Goal: Information Seeking & Learning: Learn about a topic

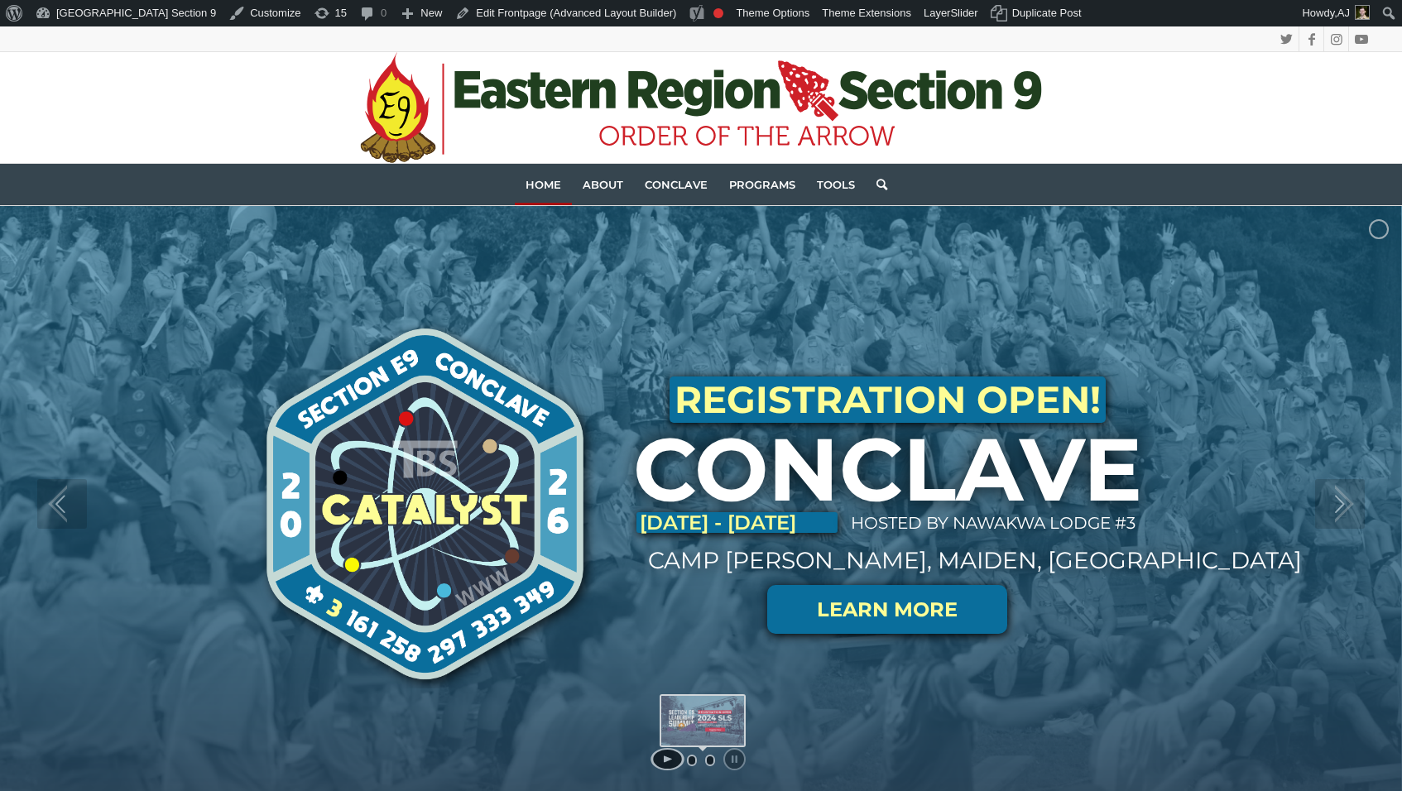
click at [705, 760] on link "jump to slide 2" at bounding box center [710, 761] width 10 height 12
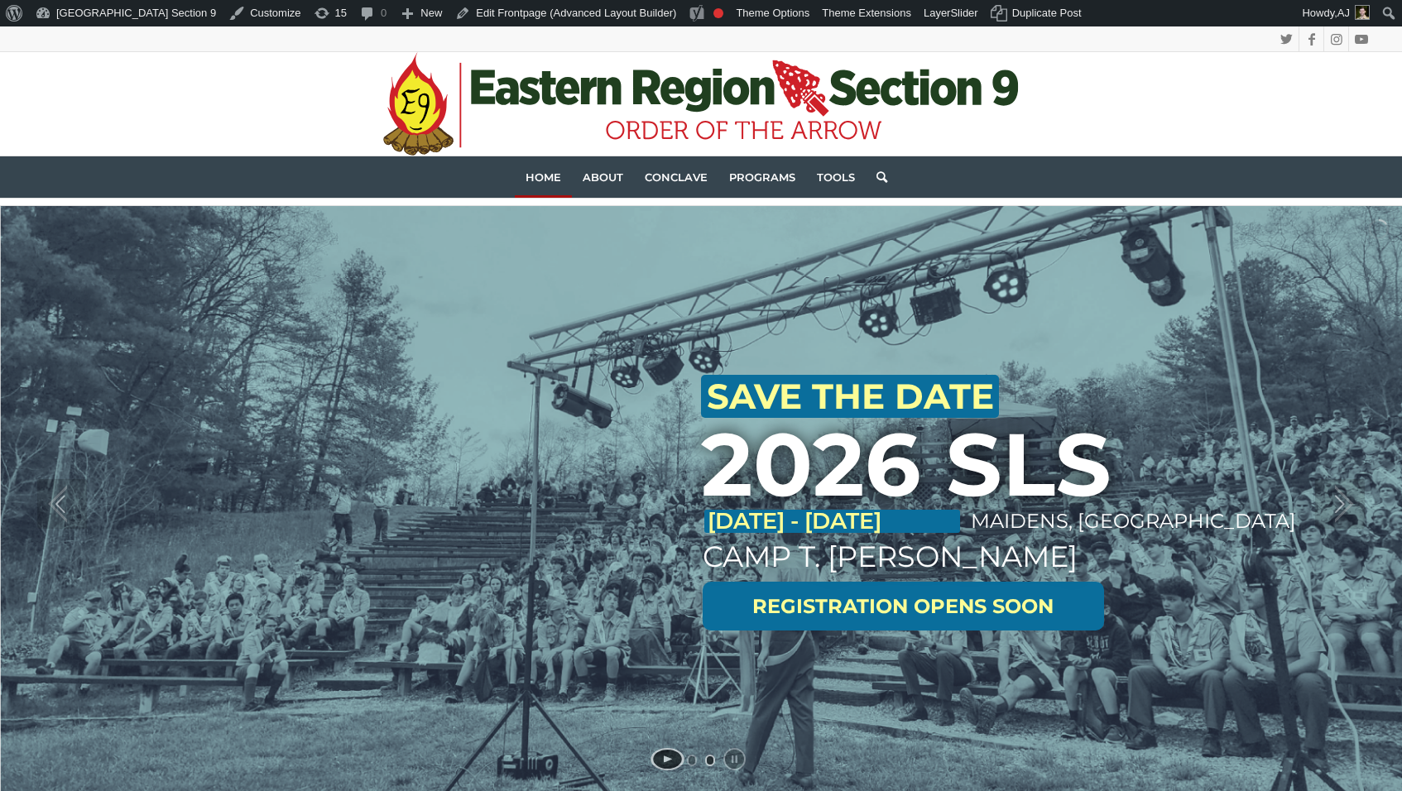
scroll to position [83, 0]
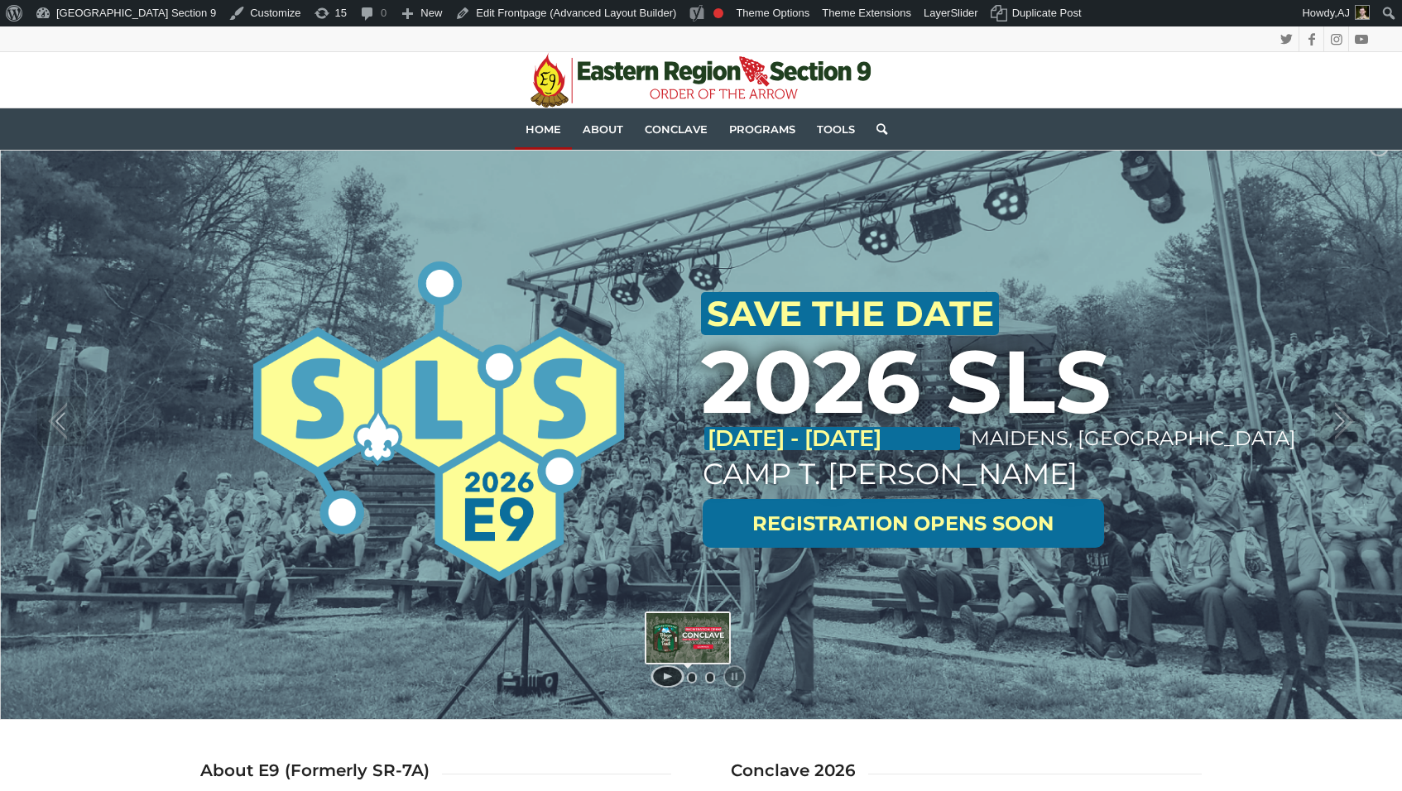
click at [690, 677] on link "jump to slide 1" at bounding box center [692, 678] width 10 height 12
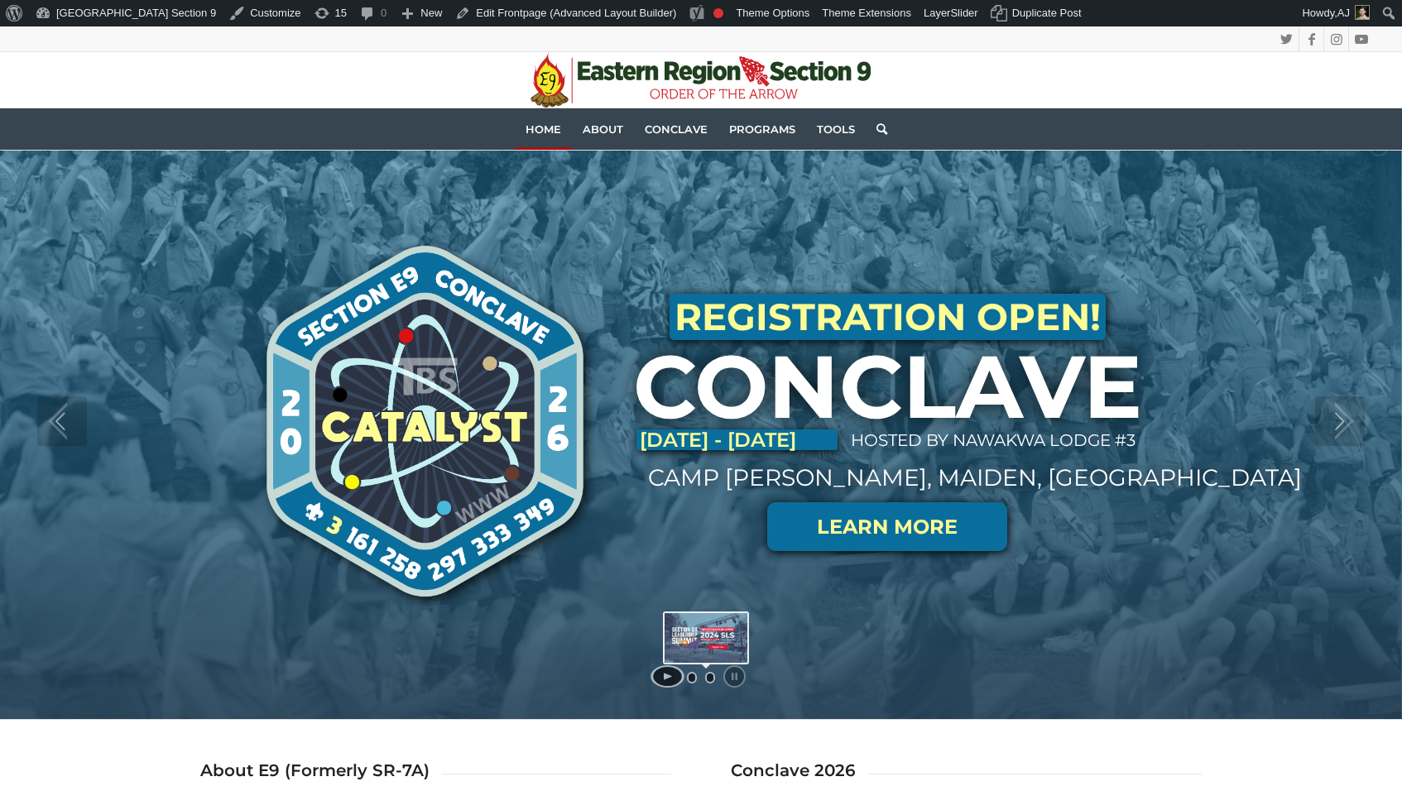
click at [710, 674] on link "jump to slide 2" at bounding box center [710, 678] width 10 height 12
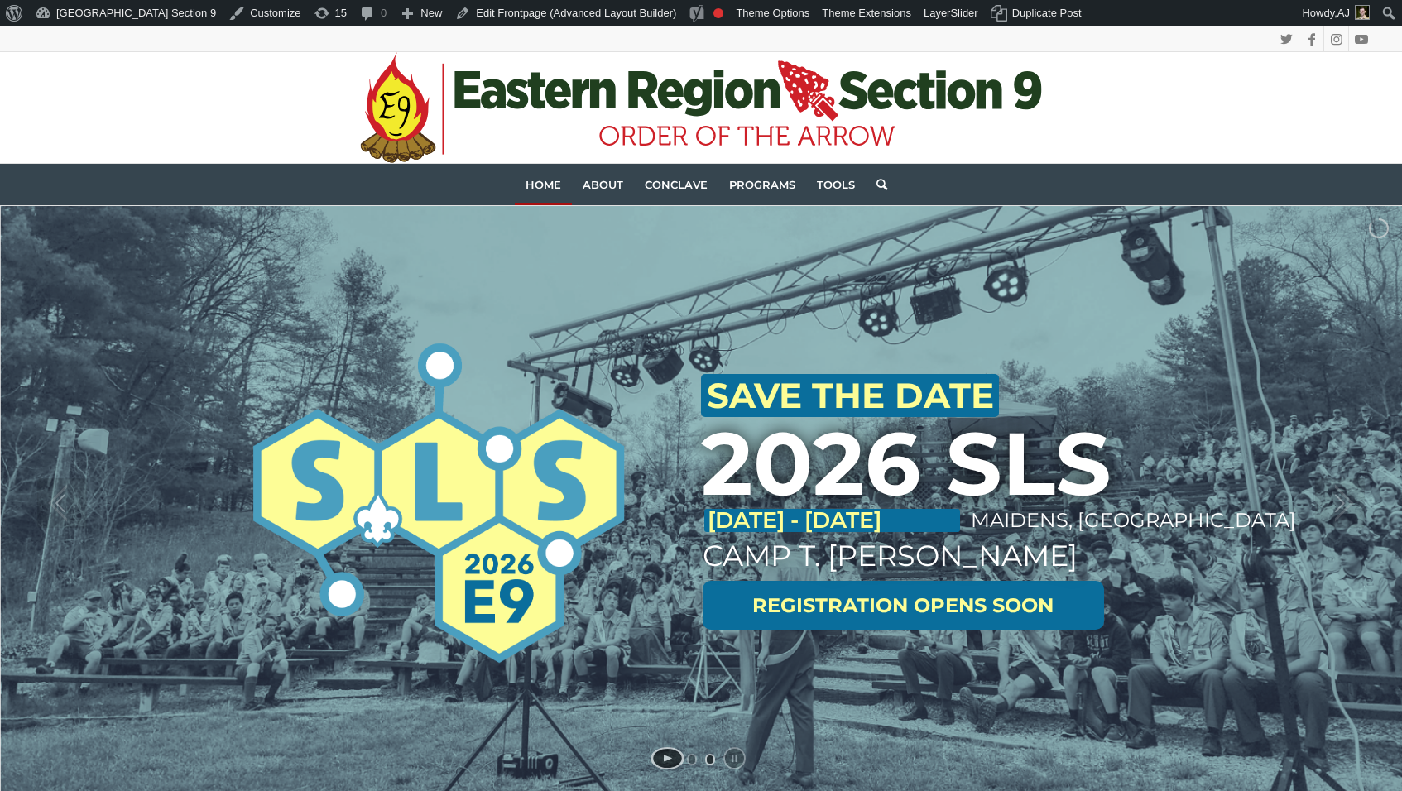
scroll to position [0, 0]
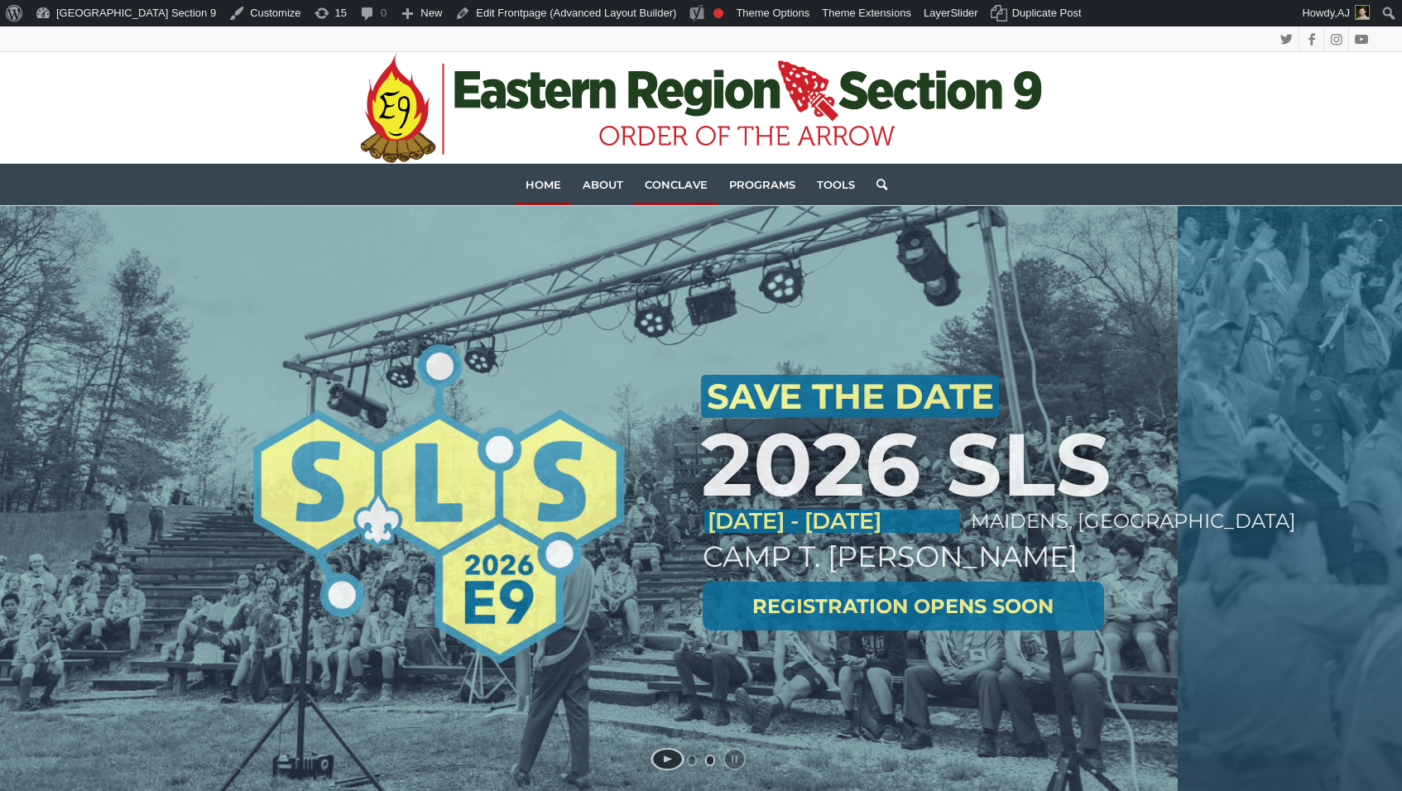
click at [690, 176] on link "Conclave" at bounding box center [676, 184] width 84 height 41
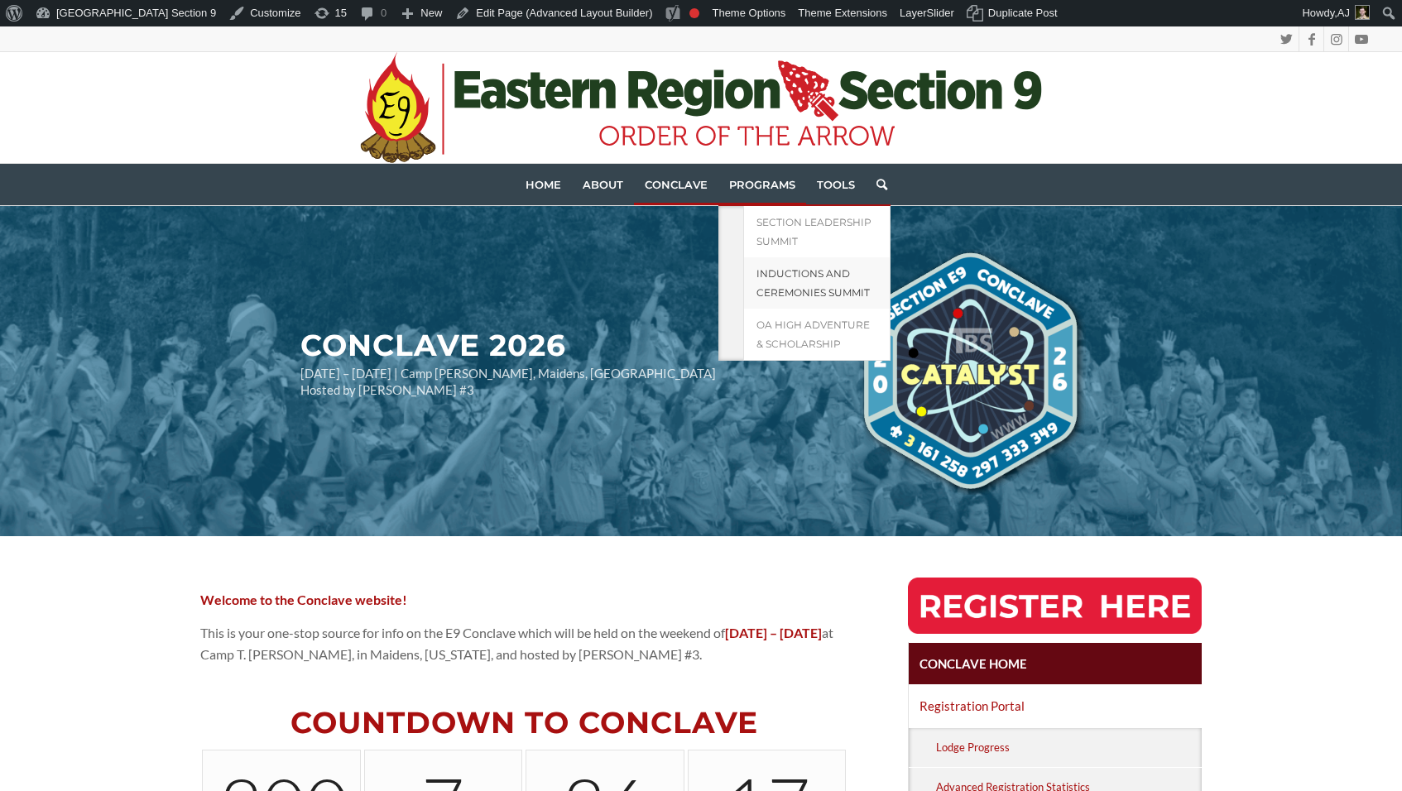
click at [797, 285] on link "Inductions and Ceremonies Summit" at bounding box center [816, 282] width 147 height 51
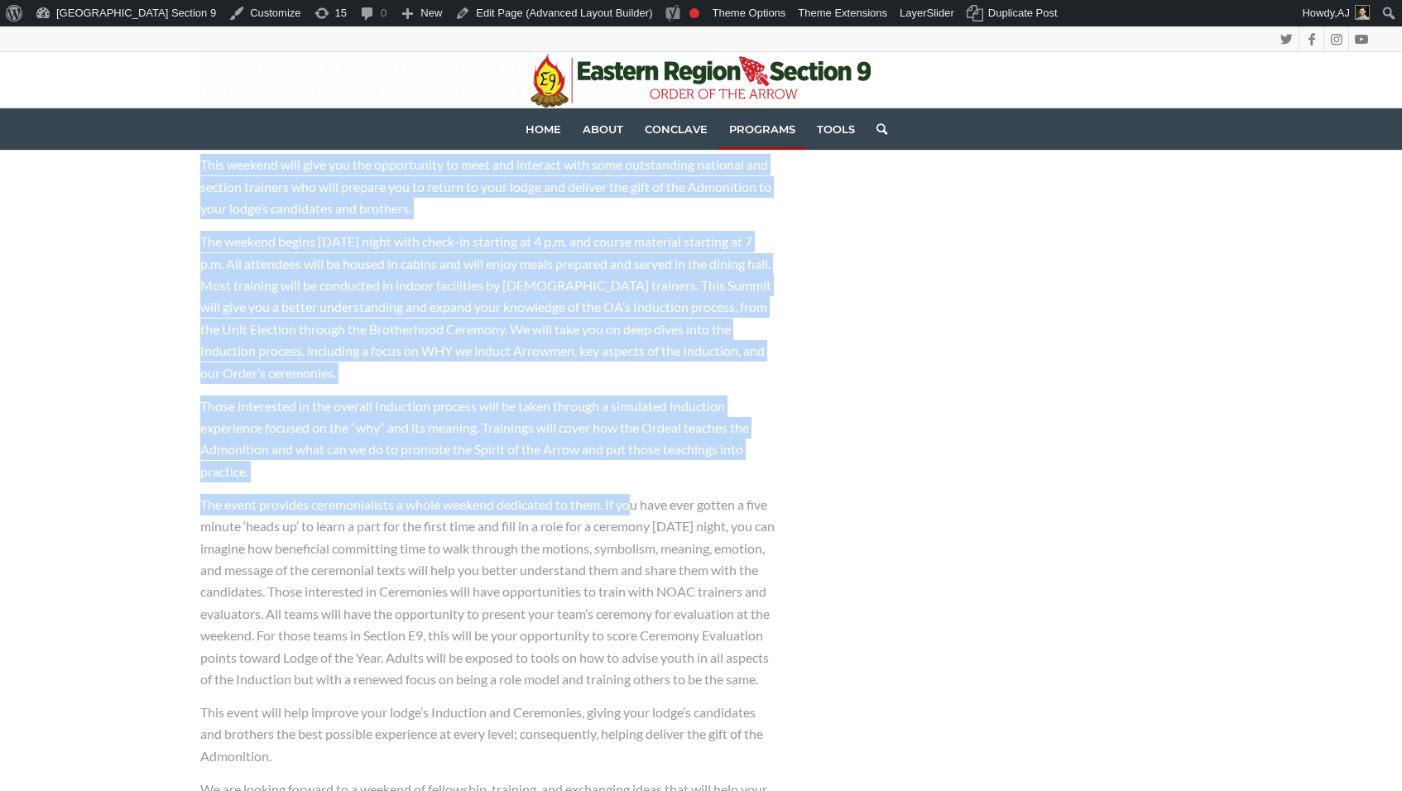
scroll to position [1821, 0]
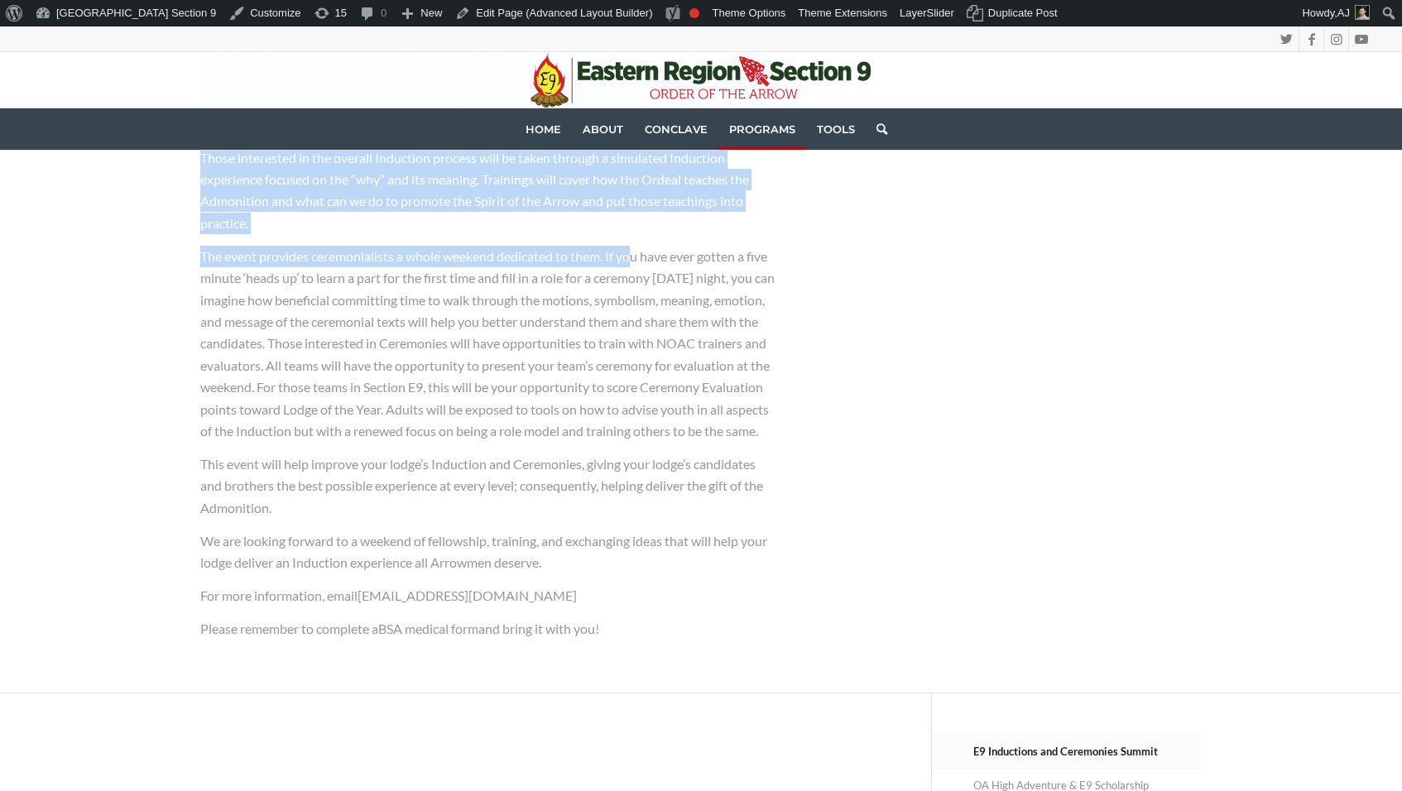
drag, startPoint x: 199, startPoint y: 231, endPoint x: 681, endPoint y: 624, distance: 622.3
copy div "The importance of a strong Induction and Ceremonies presence in a lodge cannot …"
click at [221, 430] on span "The event provides ceremonialists a whole weekend dedicated to them. If you hav…" at bounding box center [487, 343] width 574 height 190
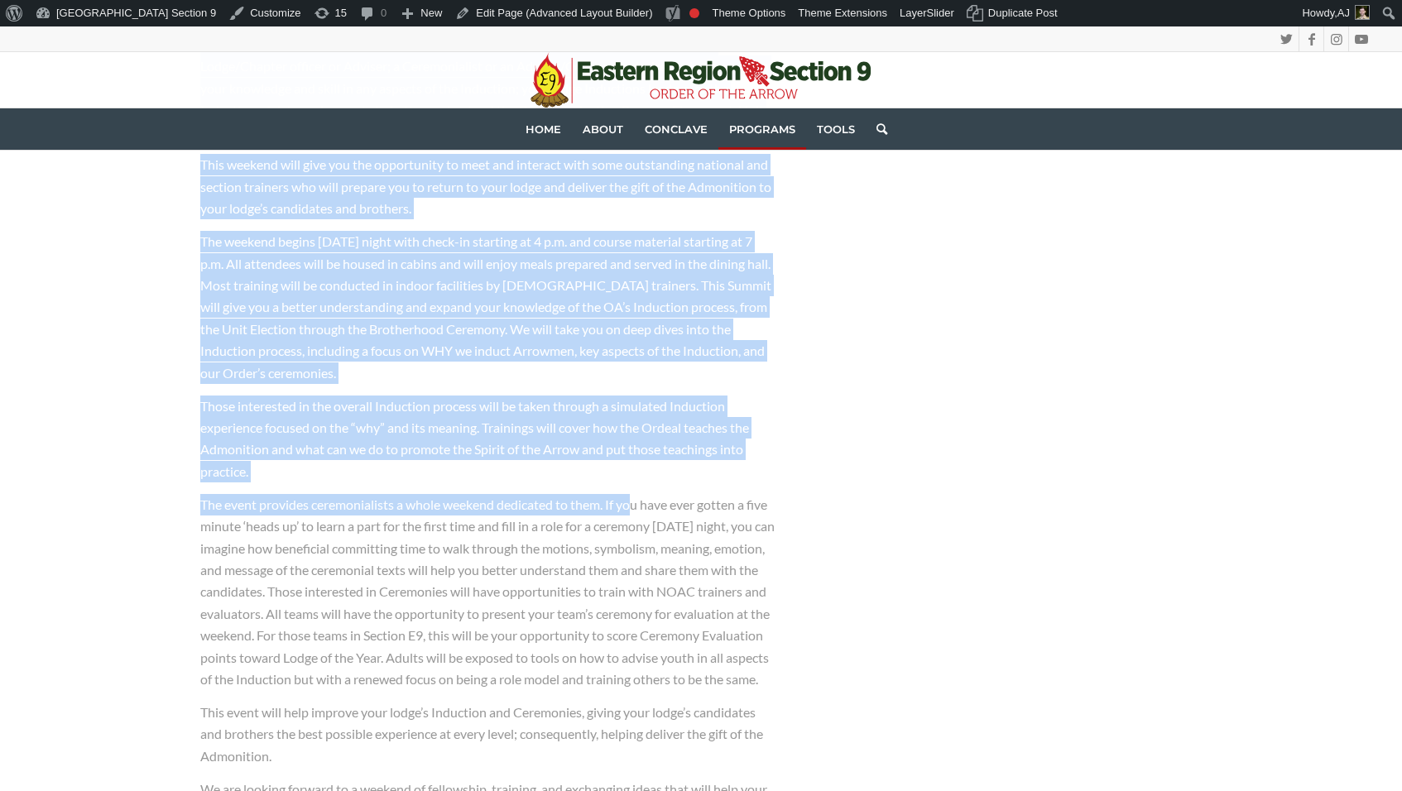
click at [758, 358] on p "The weekend begins Friday night with check-in starting at 4 p.m. and course mat…" at bounding box center [488, 307] width 577 height 153
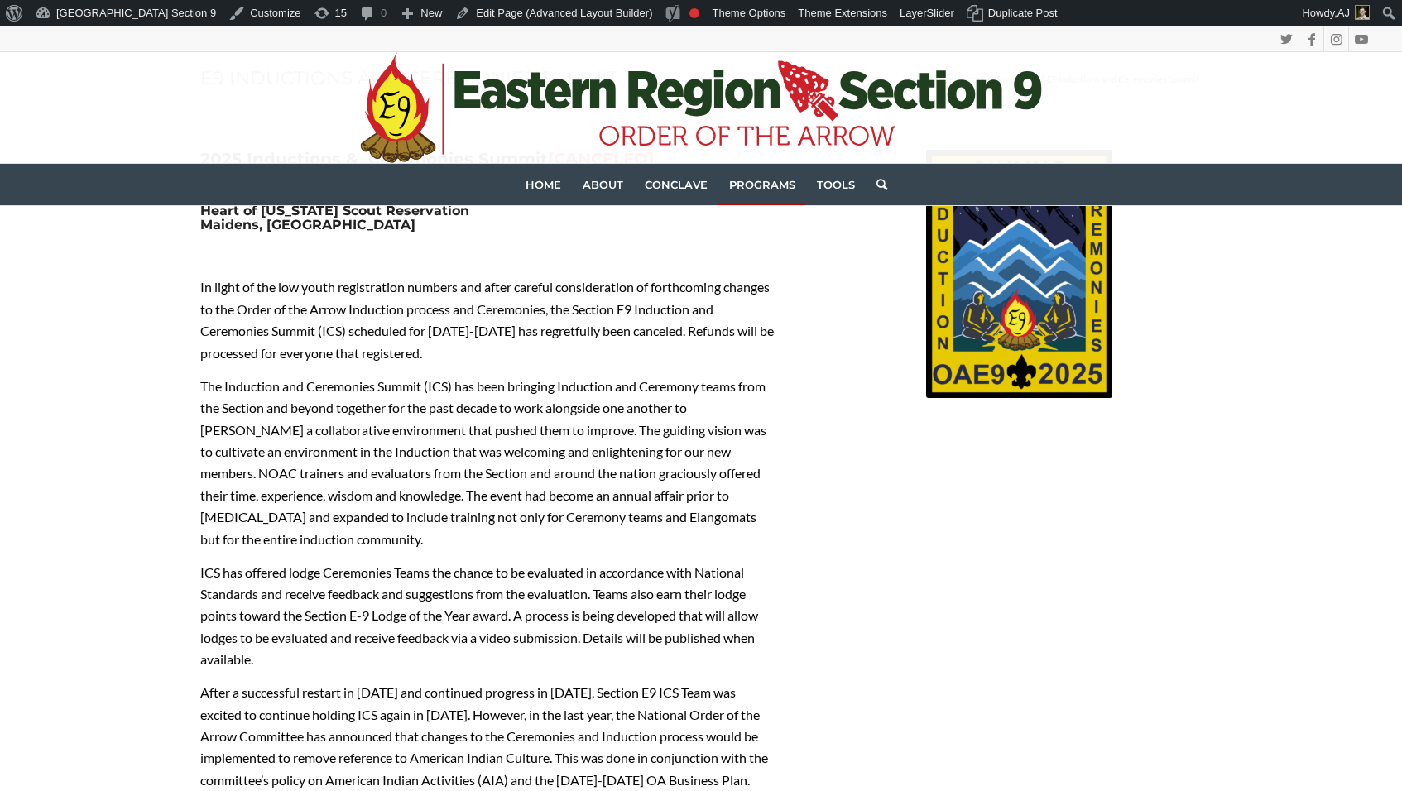
scroll to position [0, 0]
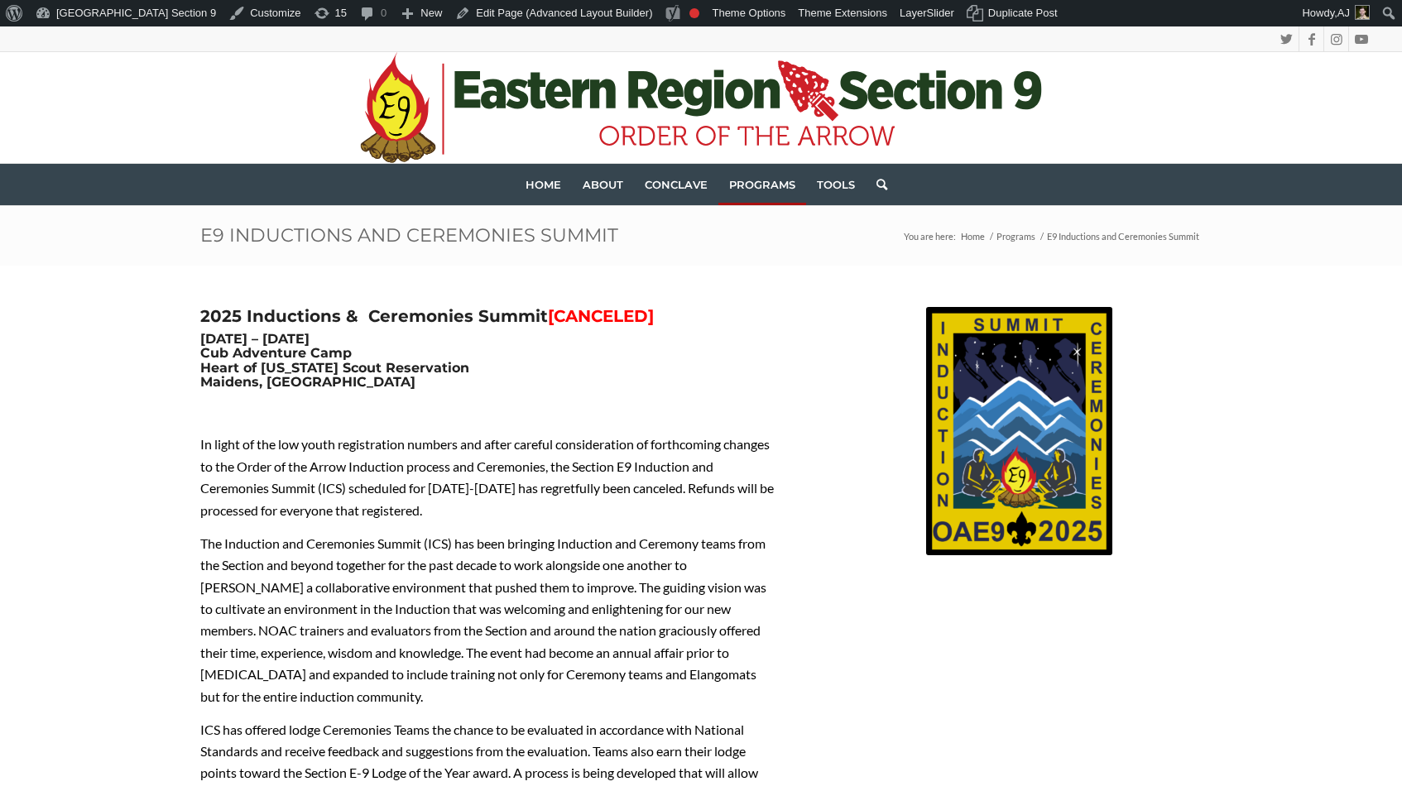
click at [733, 443] on p "In light of the low youth registration numbers and after careful consideration …" at bounding box center [488, 478] width 577 height 88
click at [779, 216] on span "Section Leadership Summit" at bounding box center [813, 231] width 115 height 31
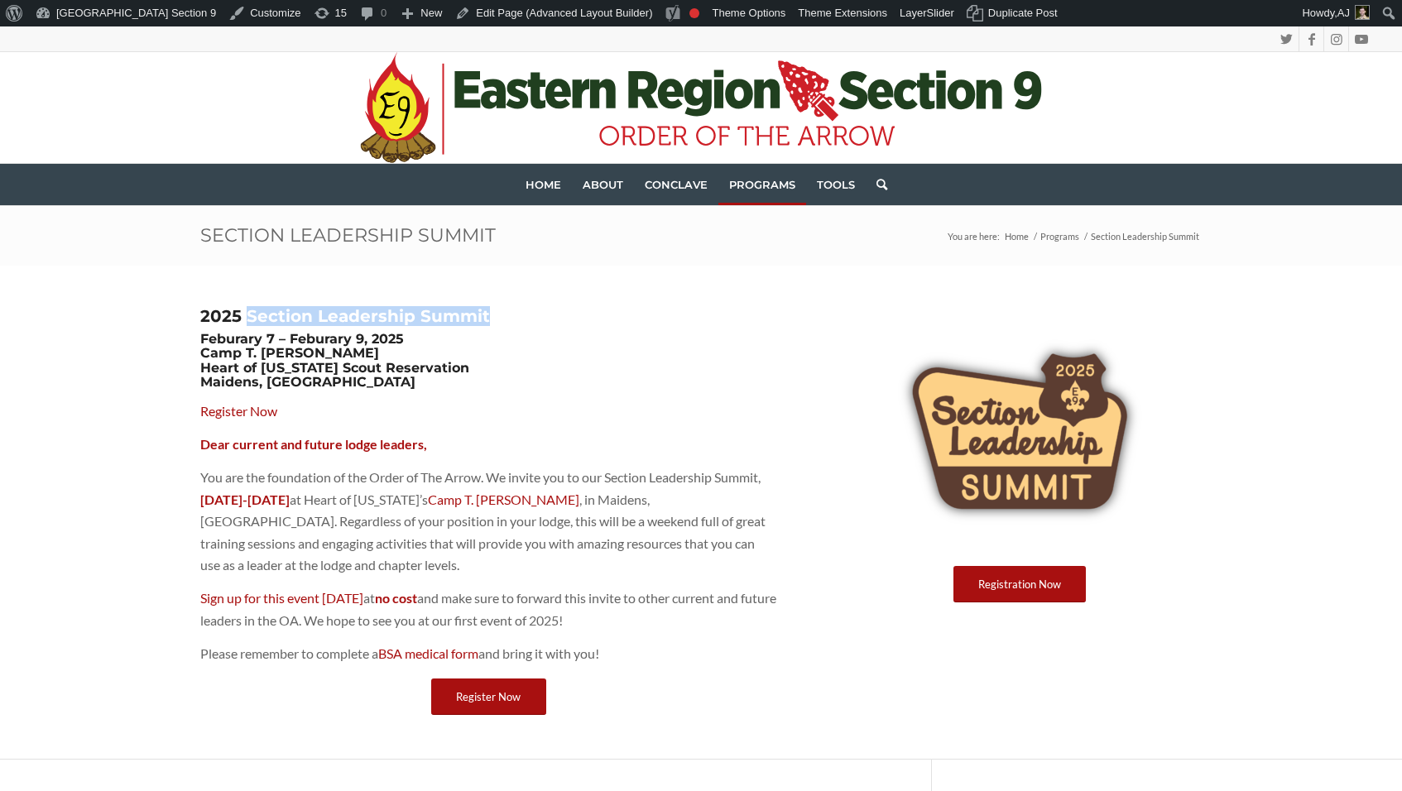
drag, startPoint x: 507, startPoint y: 316, endPoint x: 247, endPoint y: 311, distance: 259.9
click at [247, 311] on h3 "2025 Section Leadership Summit" at bounding box center [488, 316] width 577 height 18
copy strong "Section Leadership Summit"
click at [181, 480] on div "2025 Section Leadership Summit Feburary 7 – Feburary 9, 2025 Camp T. Brady Saun…" at bounding box center [701, 513] width 1084 height 494
click at [463, 13] on link "Edit Page (Advanced Layout Builder)" at bounding box center [554, 13] width 210 height 26
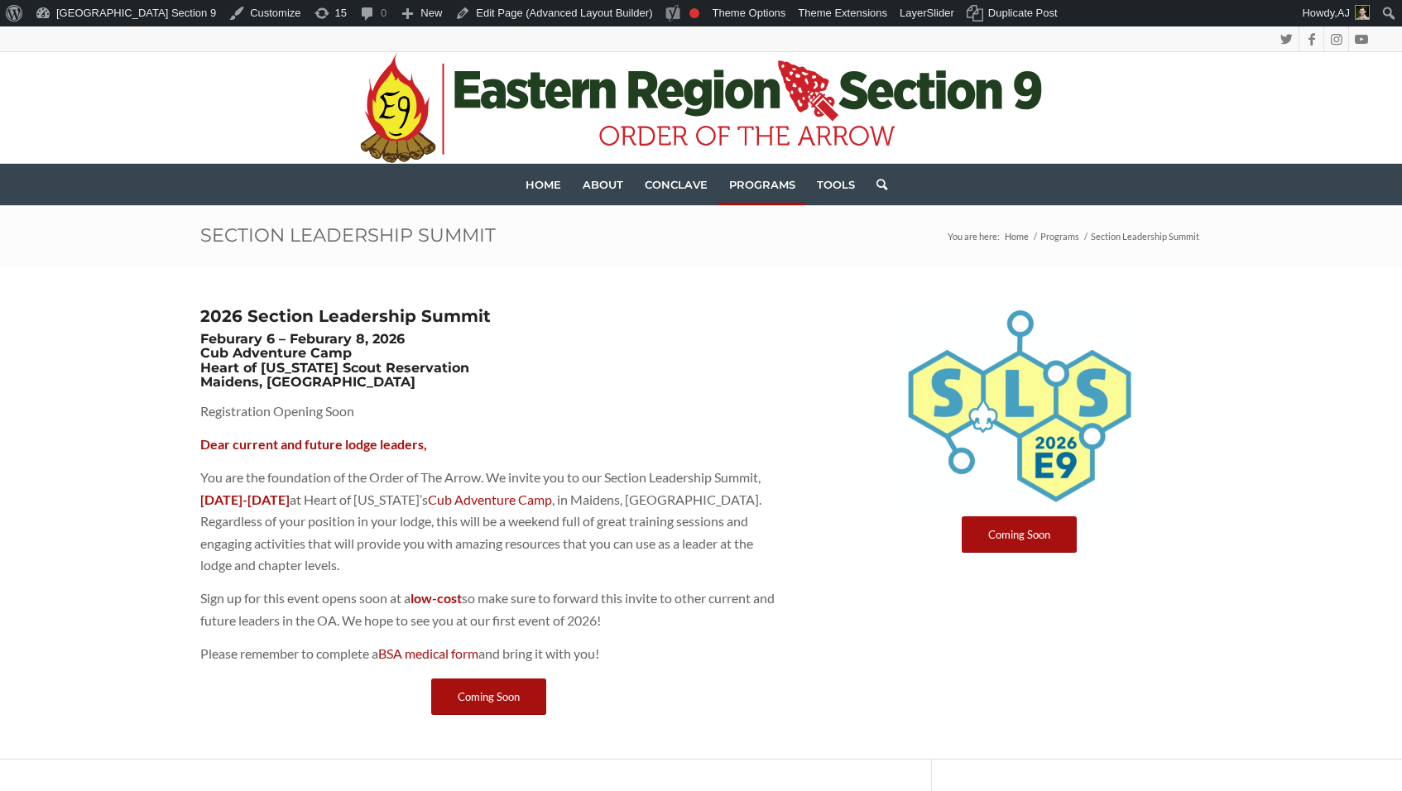
click at [513, 549] on p "You are the foundation of the Order of The Arrow. We invite you to our Section …" at bounding box center [488, 521] width 577 height 109
drag, startPoint x: 412, startPoint y: 540, endPoint x: 721, endPoint y: 635, distance: 323.0
click at [721, 636] on div "Dear current and future lodge leaders, You are the foundation of the Order of T…" at bounding box center [488, 549] width 577 height 230
drag, startPoint x: 721, startPoint y: 635, endPoint x: 656, endPoint y: 517, distance: 134.1
click at [656, 517] on p "You are the foundation of the Order of The Arrow. We invite you to our Section …" at bounding box center [488, 521] width 577 height 109
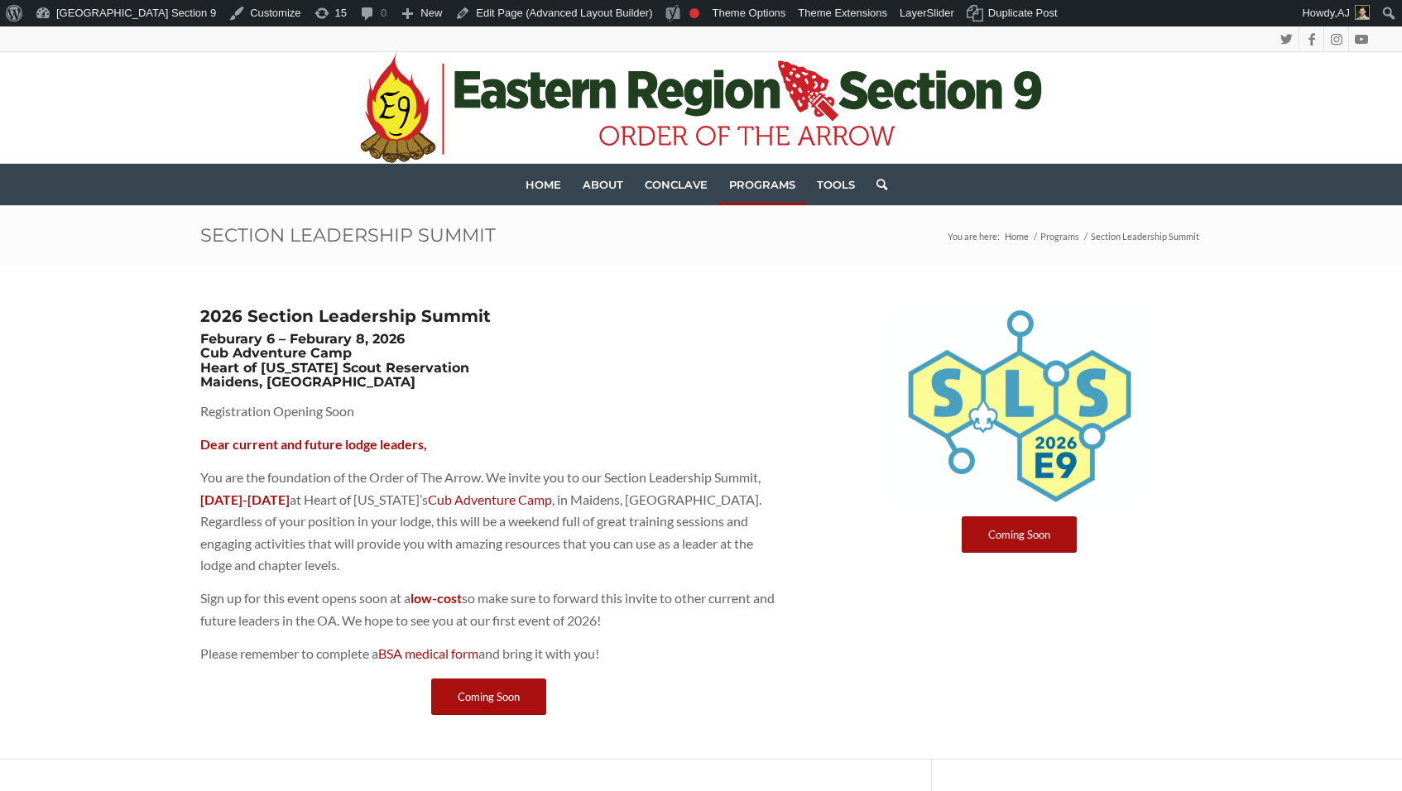
click at [654, 475] on p "You are the foundation of the Order of The Arrow. We invite you to our Section …" at bounding box center [488, 521] width 577 height 109
click at [744, 186] on span "Programs" at bounding box center [762, 184] width 66 height 13
